Goal: Task Accomplishment & Management: Complete application form

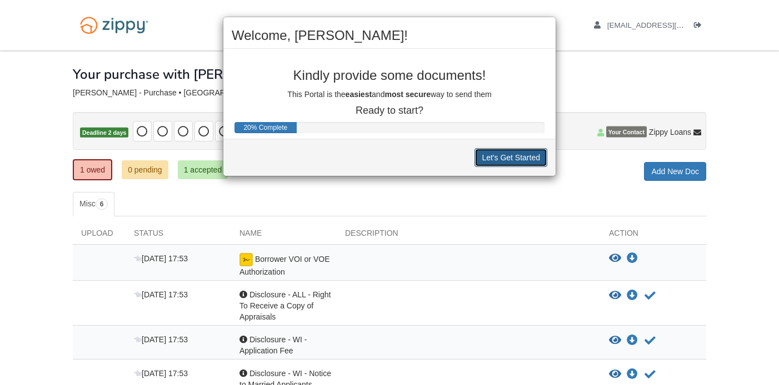
click at [507, 160] on button "Let's Get Started" at bounding box center [510, 157] width 73 height 19
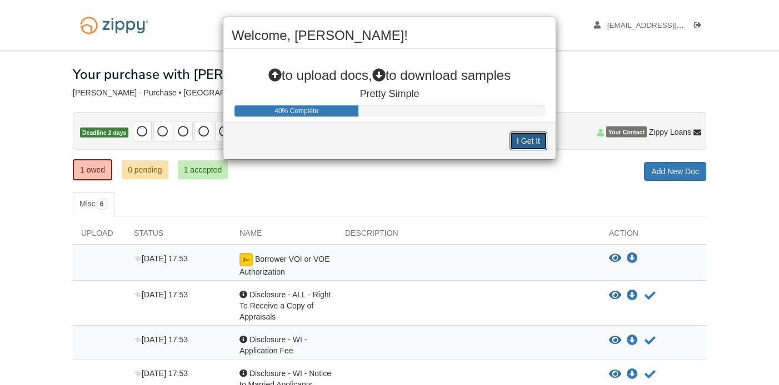
click at [524, 143] on button "I Get It" at bounding box center [528, 141] width 38 height 19
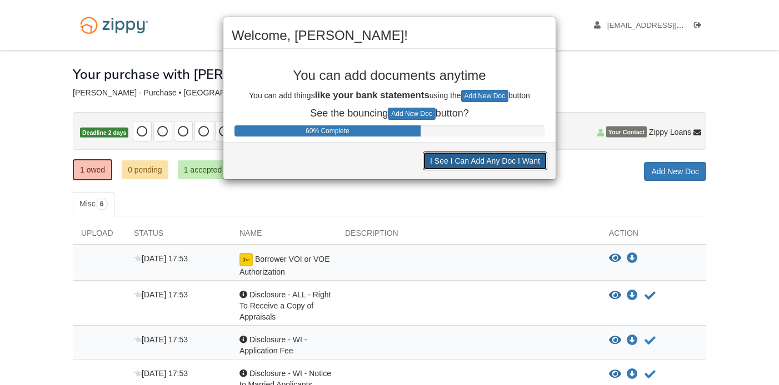
click at [519, 164] on button "I See I Can Add Any Doc I Want" at bounding box center [485, 161] width 124 height 19
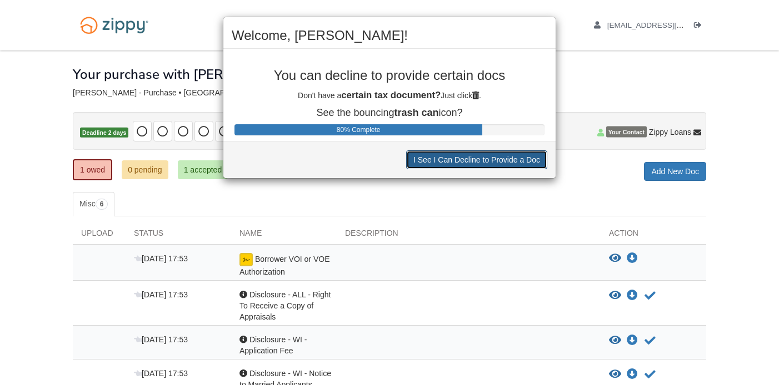
click at [519, 164] on button "I See I Can Decline to Provide a Doc" at bounding box center [476, 159] width 141 height 19
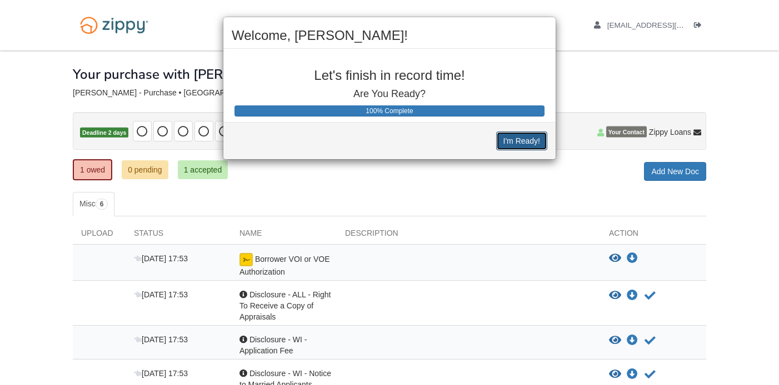
click at [521, 142] on button "I'm Ready!" at bounding box center [521, 141] width 51 height 19
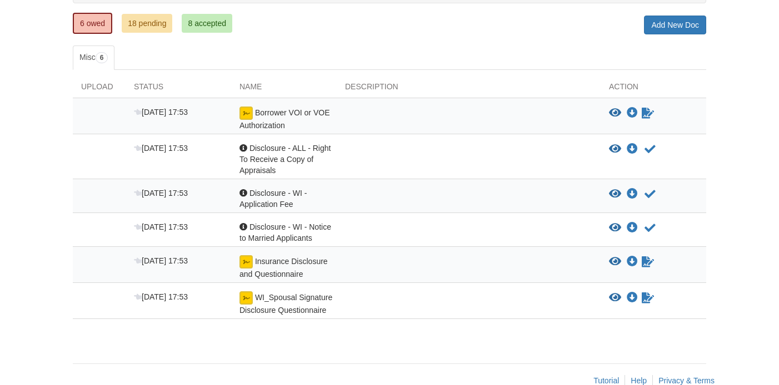
scroll to position [147, 0]
click at [613, 111] on icon "View Borrower VOI or VOE Authorization" at bounding box center [615, 112] width 12 height 11
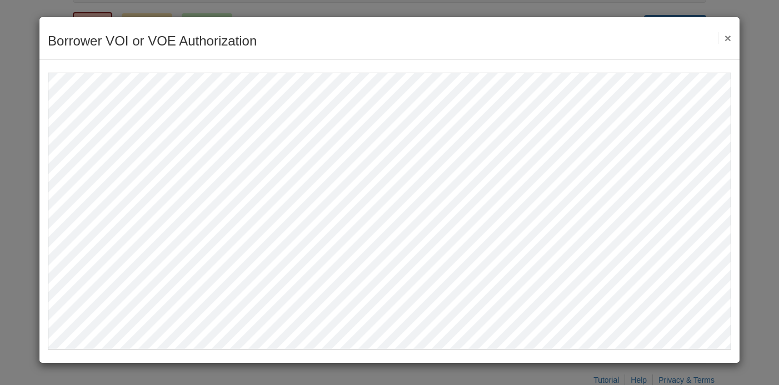
click at [729, 39] on button "×" at bounding box center [724, 38] width 13 height 12
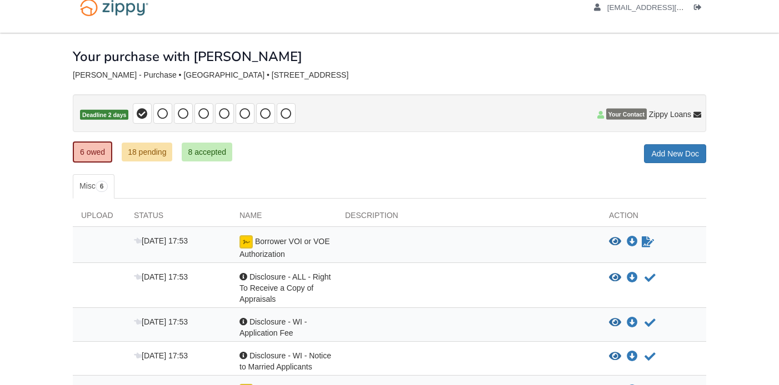
scroll to position [6, 0]
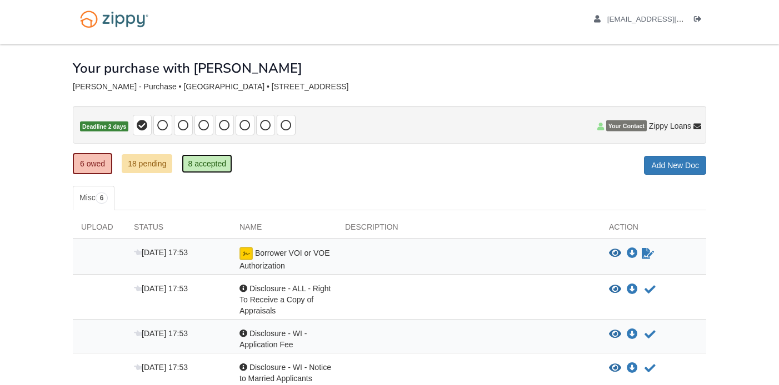
click at [199, 162] on link "8 accepted" at bounding box center [207, 163] width 51 height 19
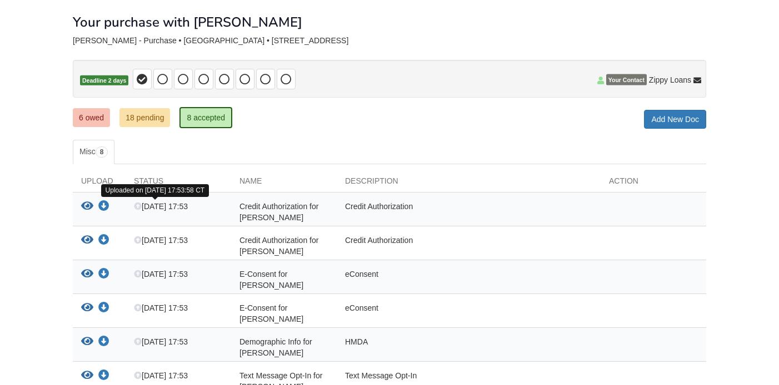
scroll to position [42, 0]
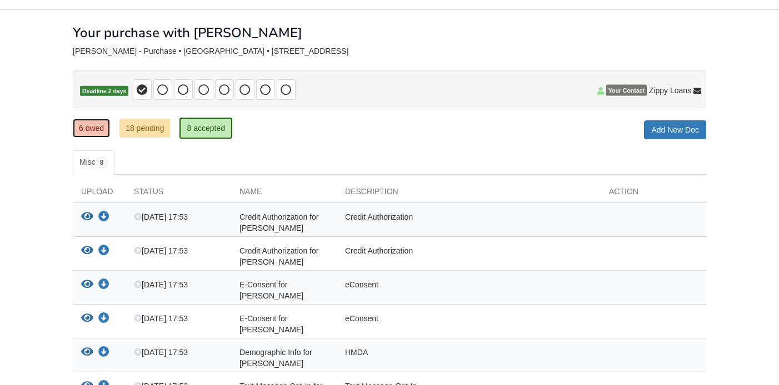
click at [91, 132] on link "6 owed" at bounding box center [91, 128] width 37 height 19
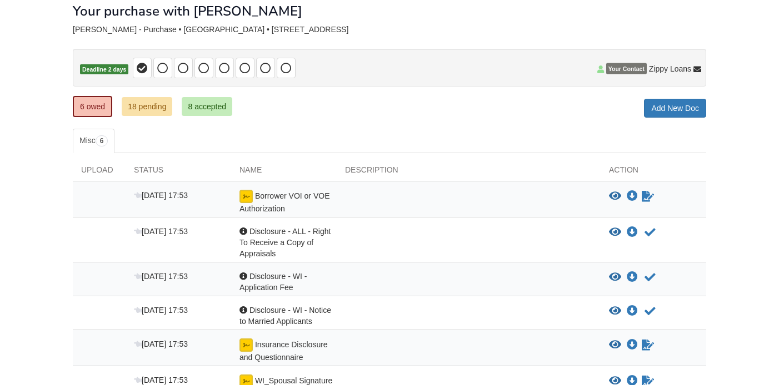
scroll to position [82, 0]
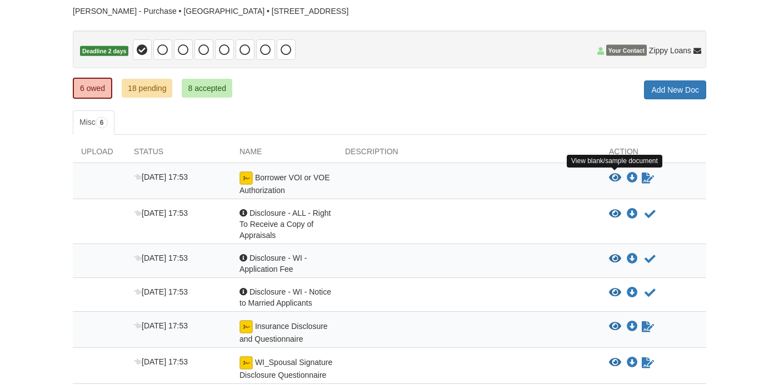
click at [615, 179] on icon "View Borrower VOI or VOE Authorization" at bounding box center [615, 178] width 12 height 11
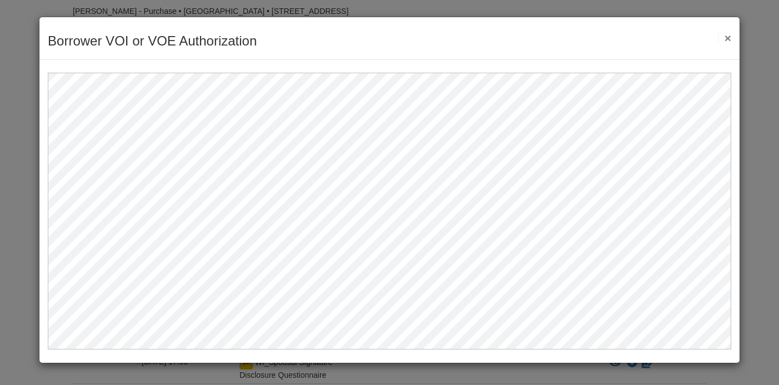
click at [727, 37] on button "×" at bounding box center [724, 38] width 13 height 12
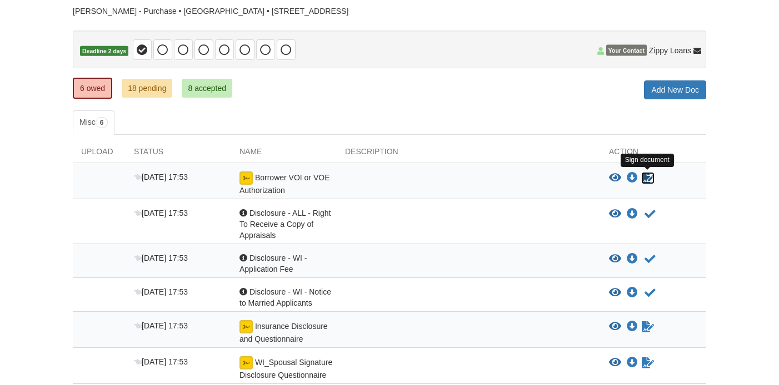
click at [645, 182] on icon "Sign Form" at bounding box center [647, 178] width 12 height 11
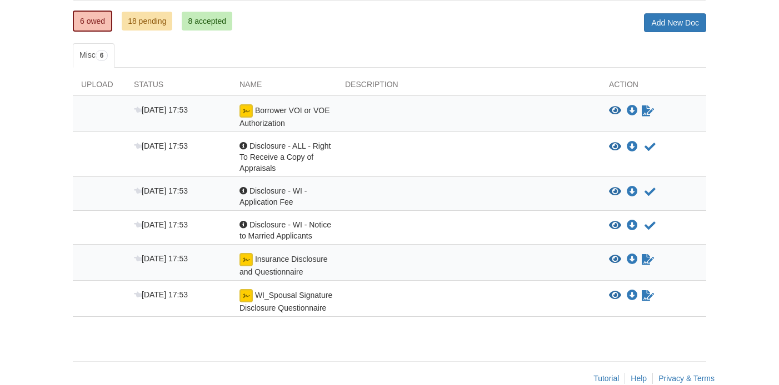
scroll to position [169, 0]
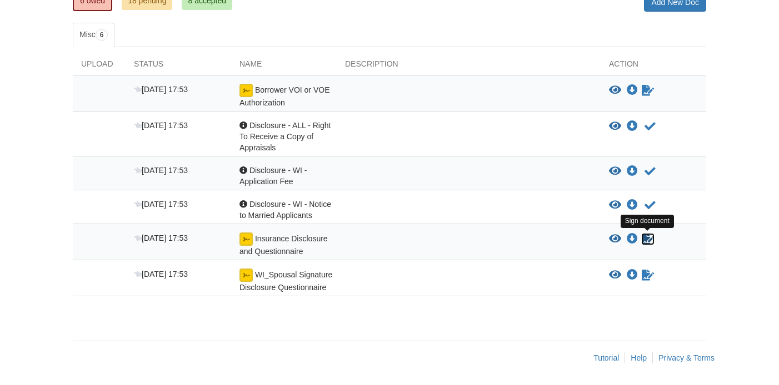
click at [646, 237] on icon "Sign Form" at bounding box center [647, 239] width 12 height 11
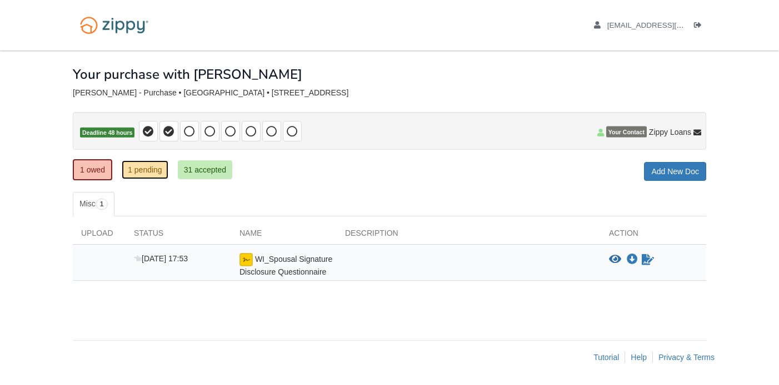
click at [144, 173] on link "1 pending" at bounding box center [145, 169] width 47 height 19
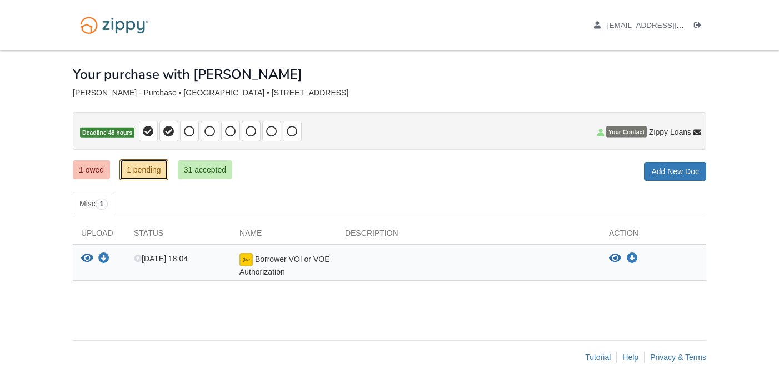
click at [140, 168] on link "1 pending" at bounding box center [143, 169] width 49 height 21
click at [86, 170] on link "1 owed" at bounding box center [91, 169] width 37 height 19
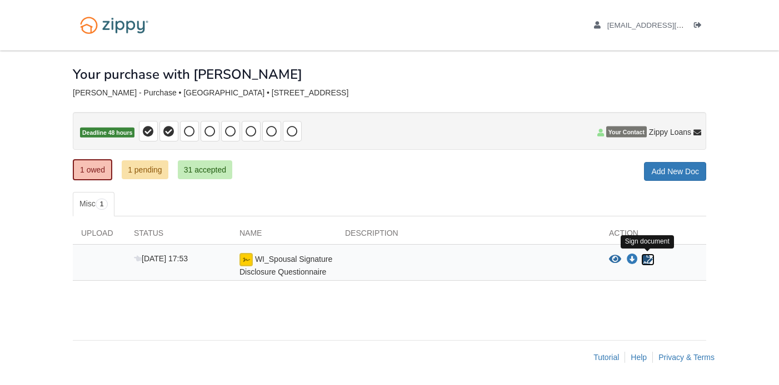
click at [646, 257] on icon "Sign Form" at bounding box center [647, 259] width 12 height 11
click at [192, 135] on icon at bounding box center [189, 131] width 11 height 11
click at [147, 171] on link "1 pending" at bounding box center [145, 169] width 47 height 19
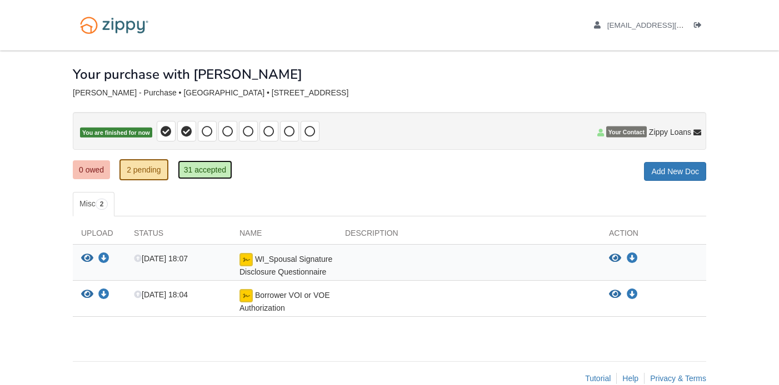
click at [206, 169] on link "31 accepted" at bounding box center [205, 169] width 54 height 19
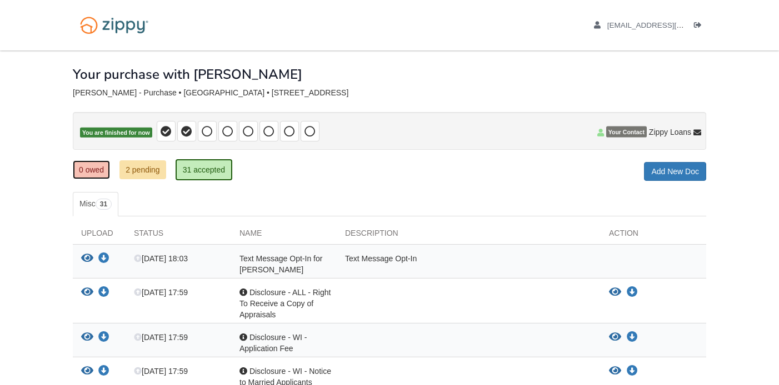
click at [89, 172] on link "0 owed" at bounding box center [91, 169] width 37 height 19
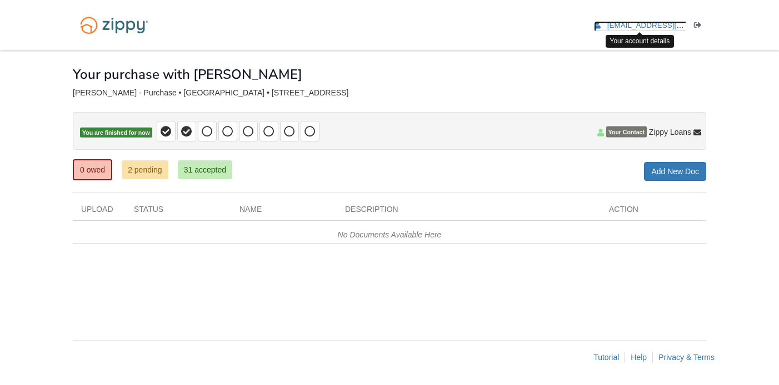
click at [664, 28] on span "[EMAIL_ADDRESS][DOMAIN_NAME]" at bounding box center [670, 25] width 127 height 8
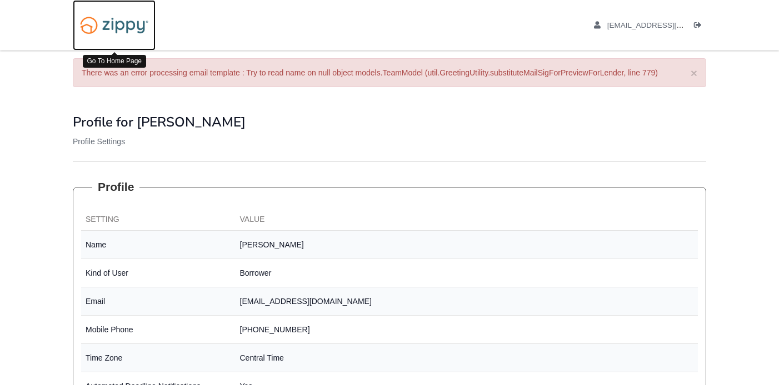
click at [132, 23] on img at bounding box center [114, 25] width 83 height 28
